Goal: Book appointment/travel/reservation

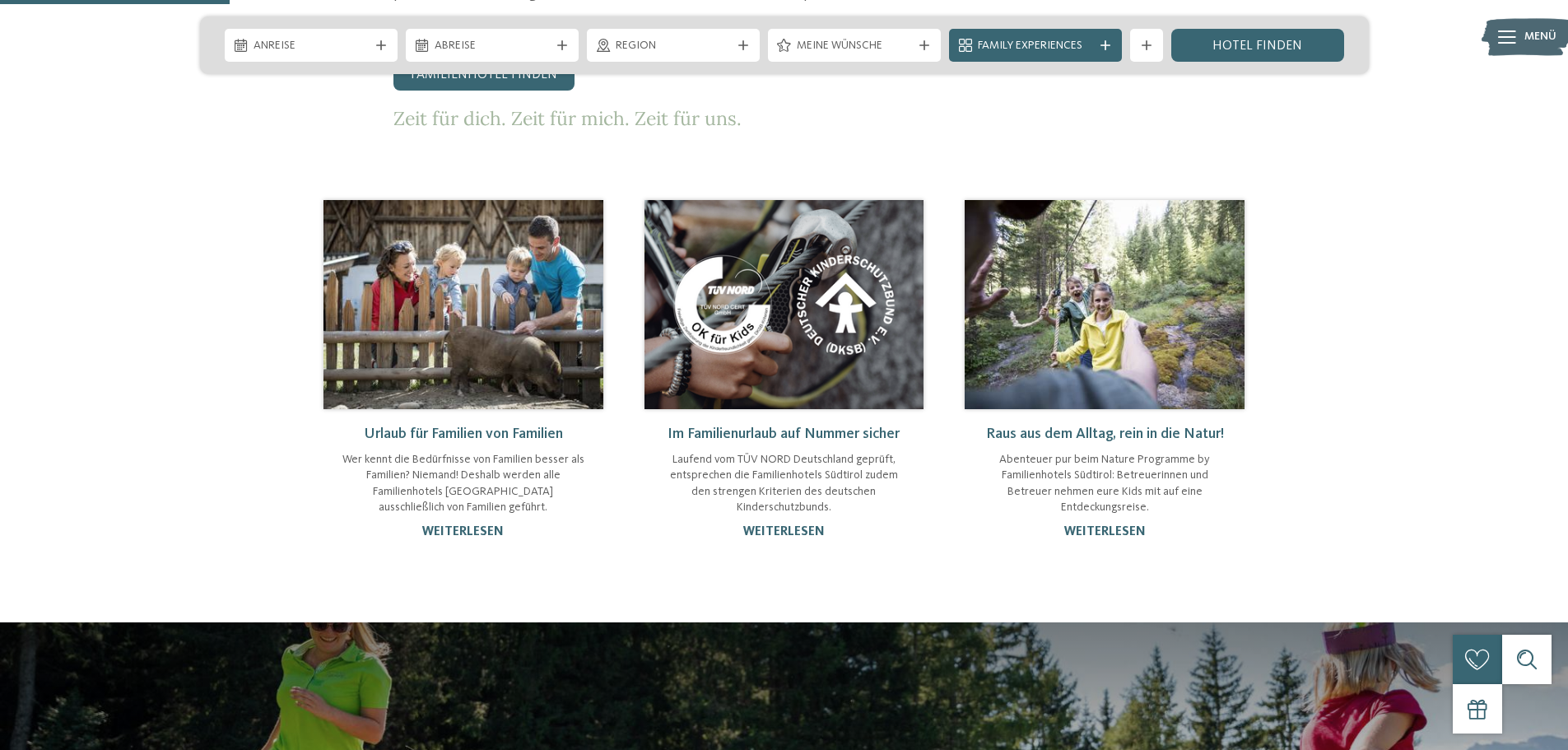
scroll to position [906, 0]
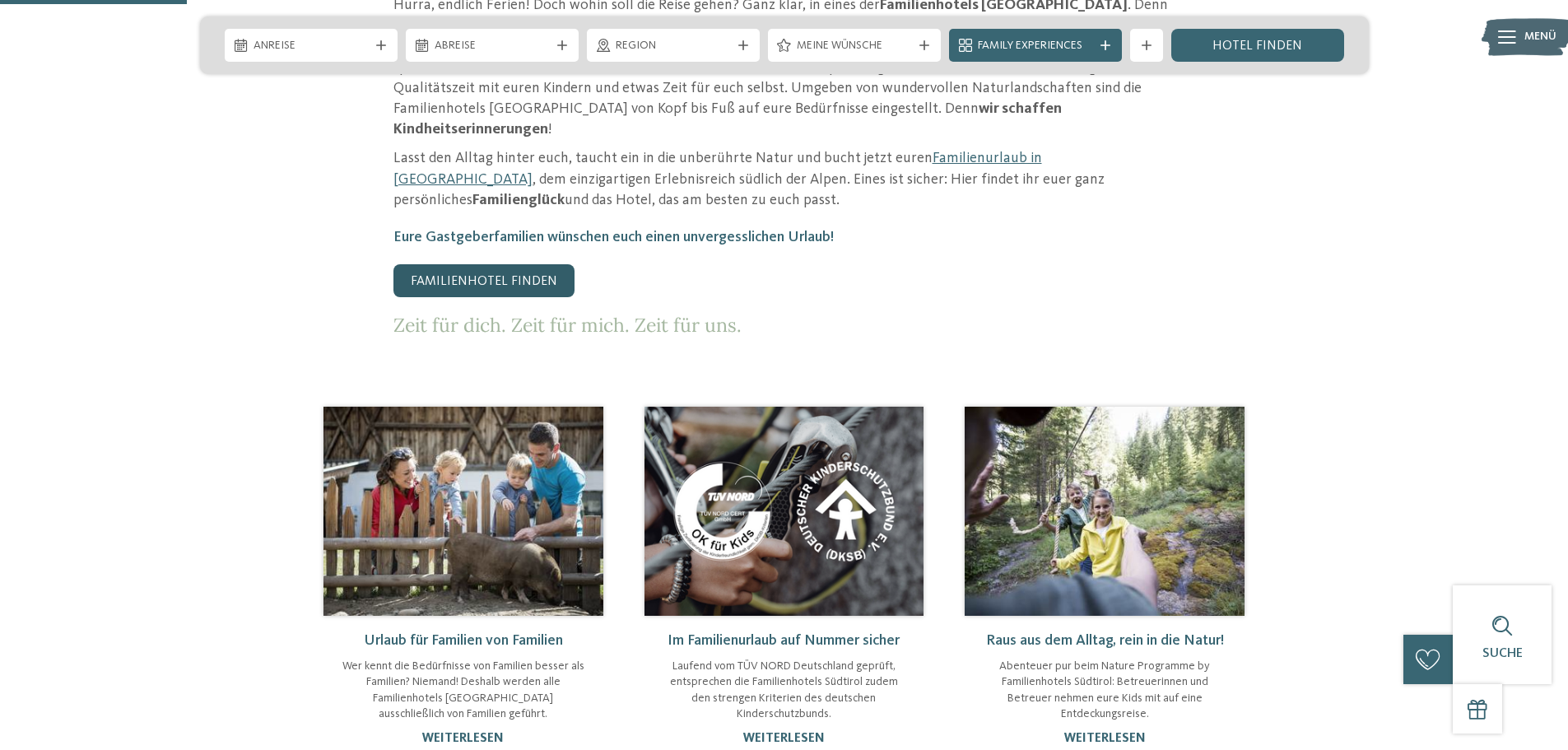
click at [508, 264] on link "Familienhotel finden" at bounding box center [484, 281] width 181 height 33
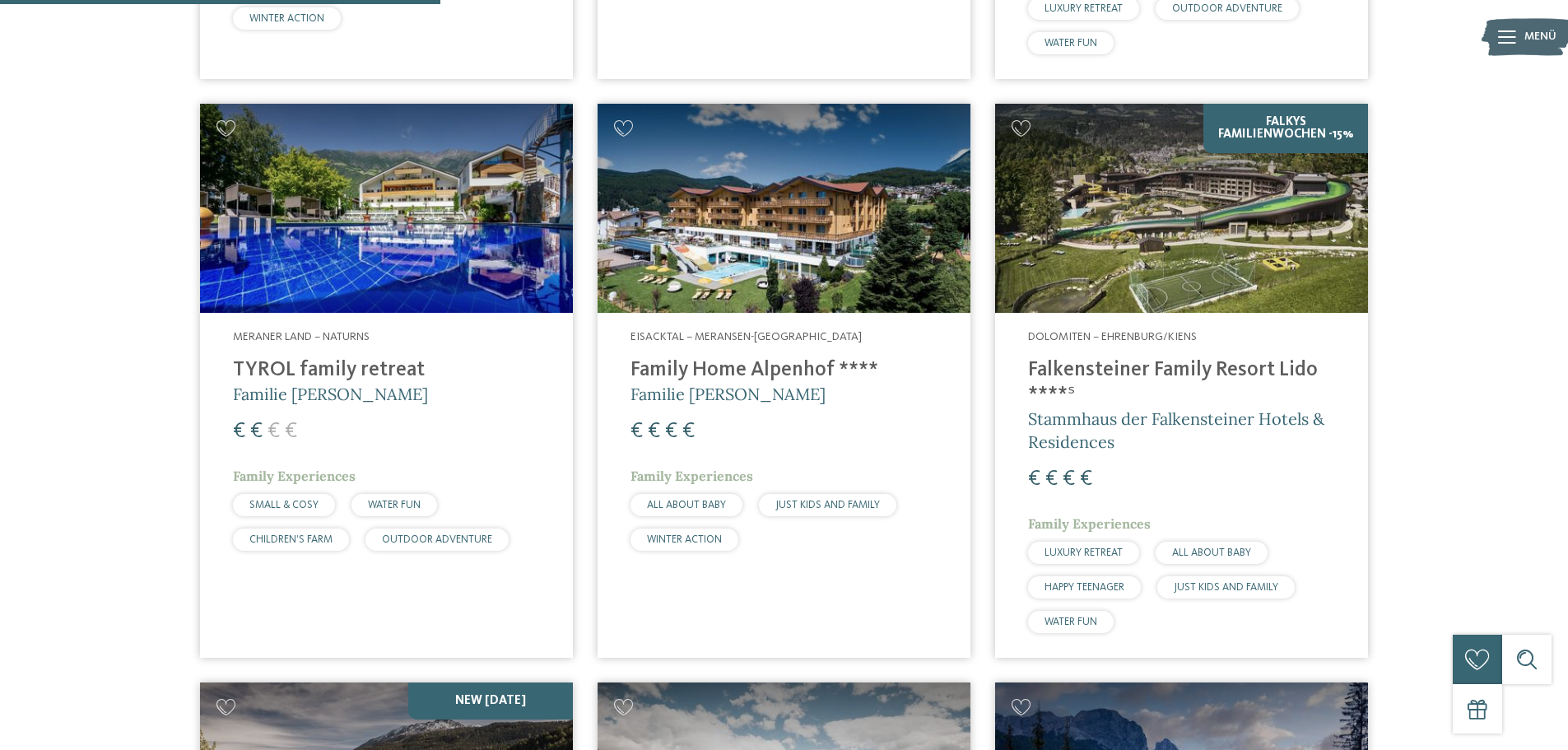
scroll to position [1564, 0]
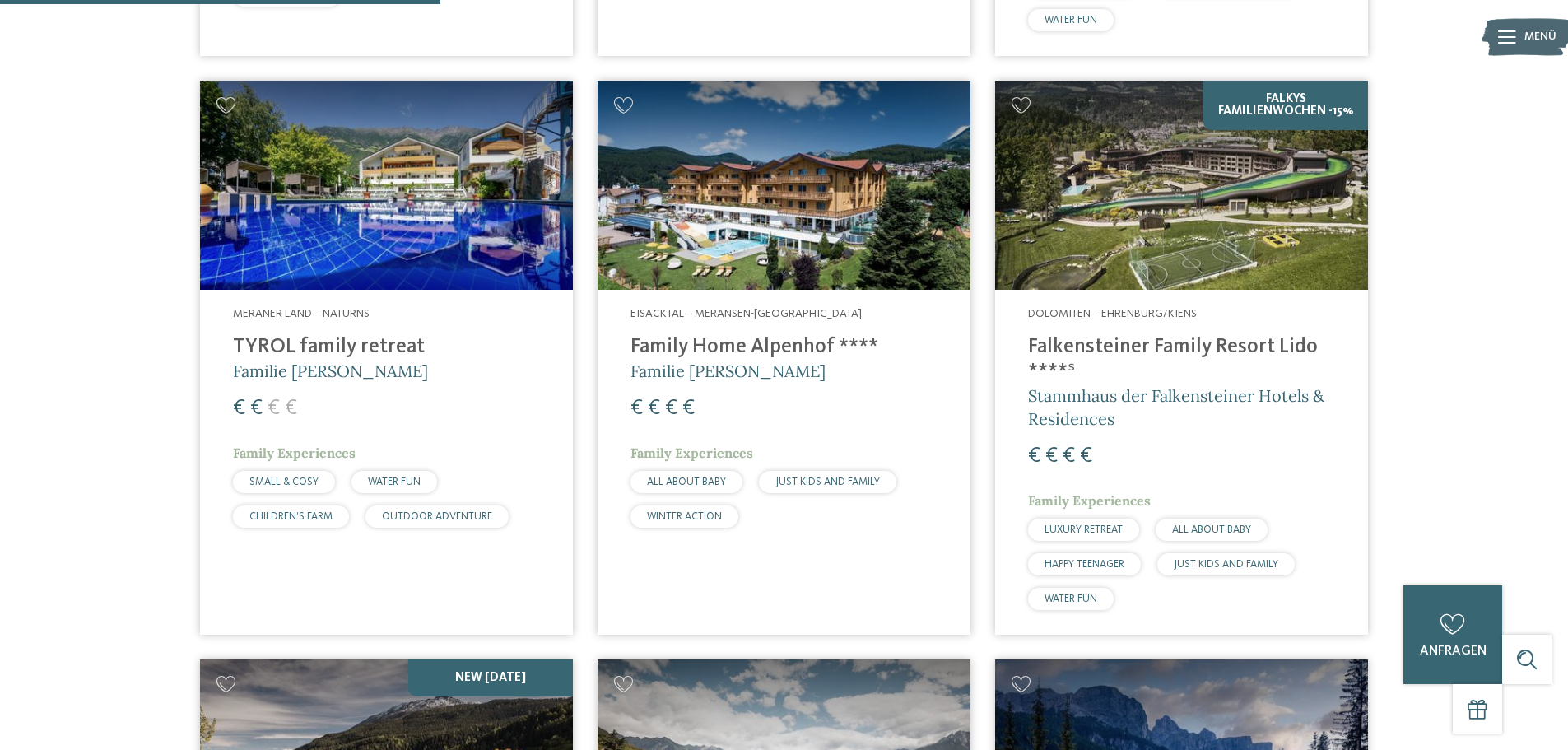
click at [1135, 335] on h4 "Falkensteiner Family Resort Lido ****ˢ" at bounding box center [1181, 359] width 307 height 49
